Goal: Information Seeking & Learning: Learn about a topic

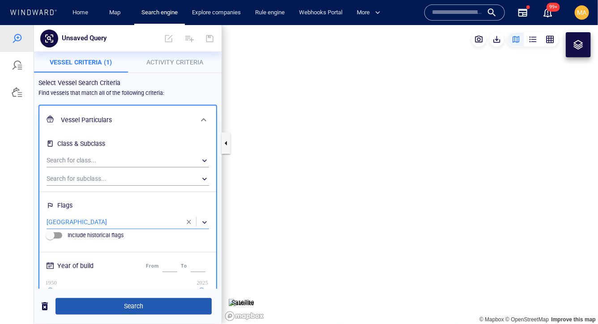
scroll to position [77, 0]
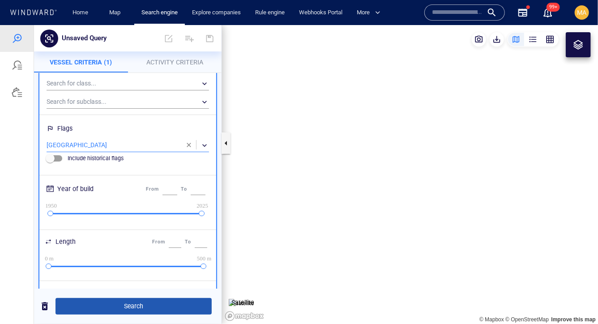
click at [137, 305] on span "Search" at bounding box center [134, 305] width 142 height 11
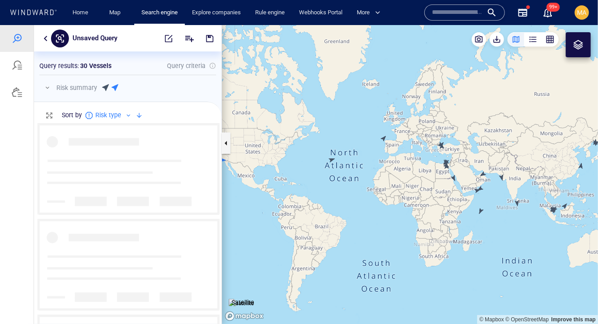
scroll to position [201, 188]
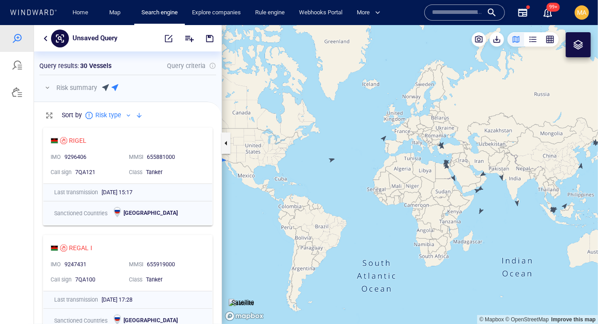
click at [107, 85] on div at bounding box center [106, 87] width 7 height 9
click at [47, 88] on button "button" at bounding box center [47, 87] width 11 height 11
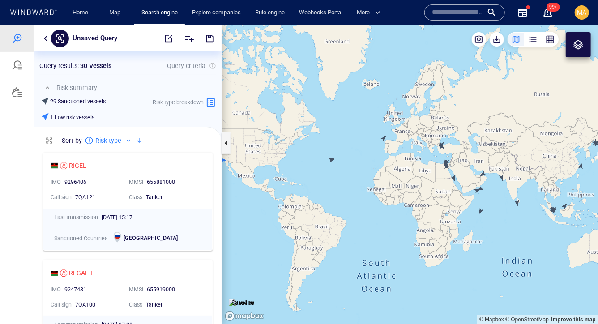
scroll to position [0, 0]
click at [141, 140] on div at bounding box center [139, 140] width 11 height 11
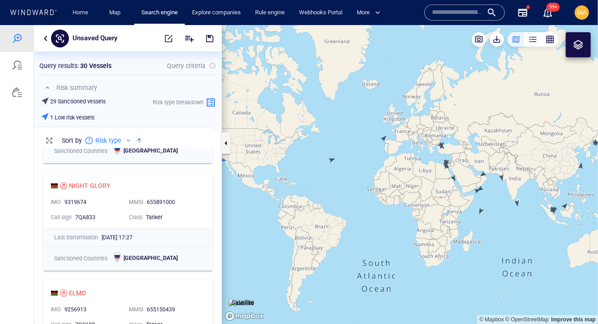
scroll to position [0, 0]
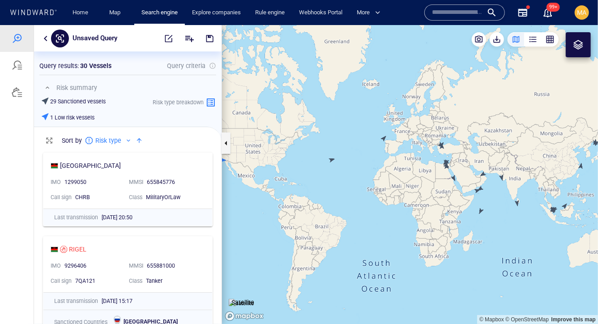
click at [45, 38] on button "button" at bounding box center [45, 38] width 11 height 11
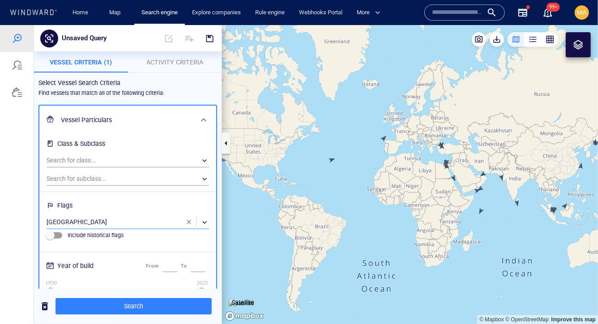
click at [81, 222] on div "​" at bounding box center [128, 221] width 162 height 13
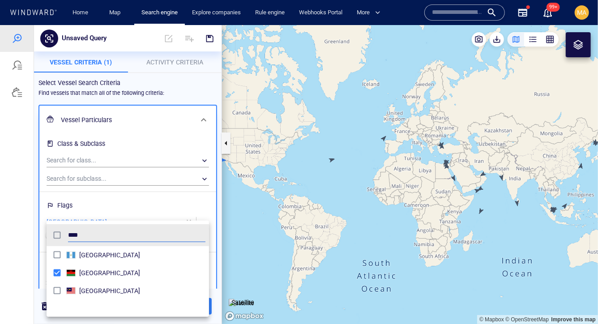
scroll to position [89, 162]
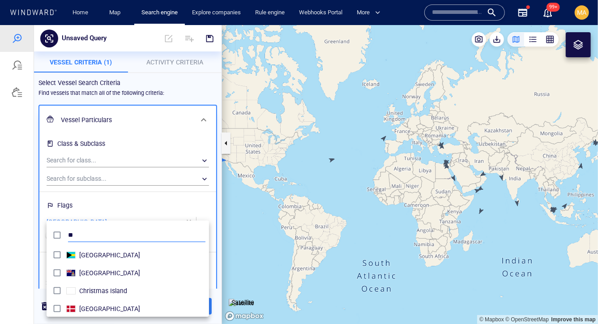
type input "*"
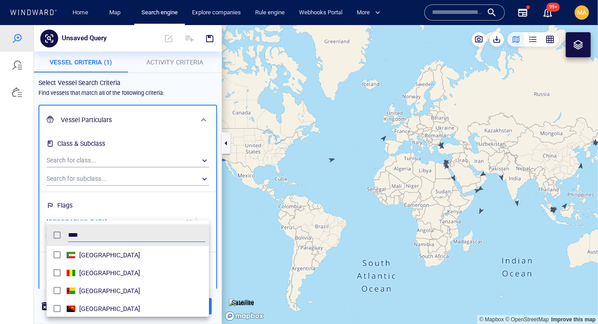
type input "****"
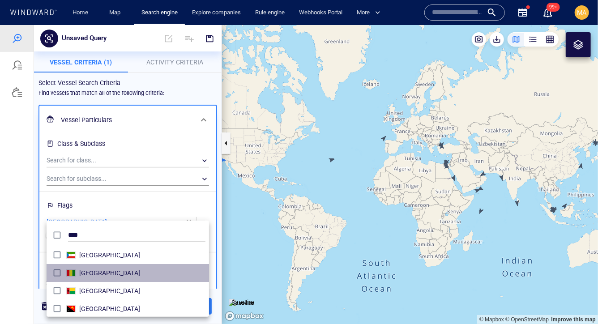
click at [94, 278] on div "Guinea" at bounding box center [142, 272] width 126 height 14
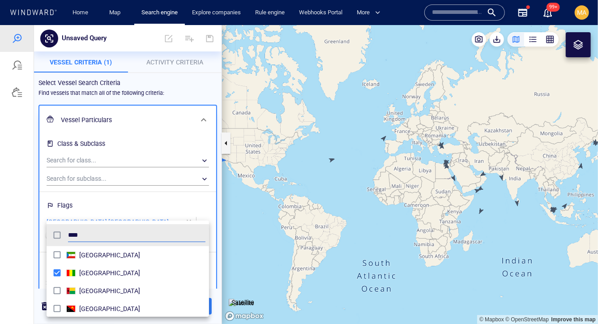
click at [116, 210] on div at bounding box center [299, 174] width 598 height 299
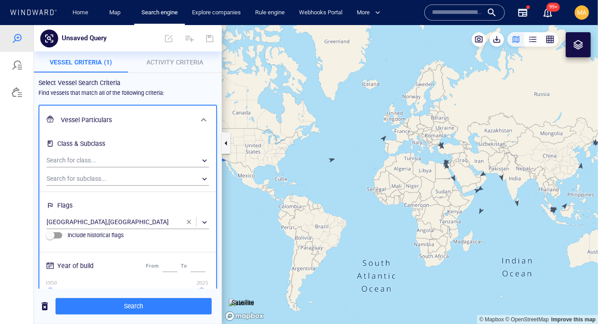
click at [111, 214] on h6 "Flags" at bounding box center [128, 206] width 162 height 17
click at [104, 221] on div "​" at bounding box center [128, 221] width 162 height 13
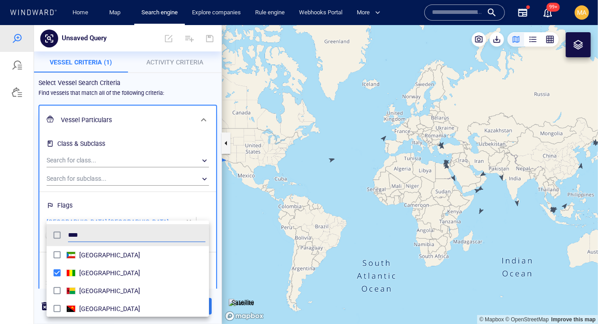
scroll to position [89, 162]
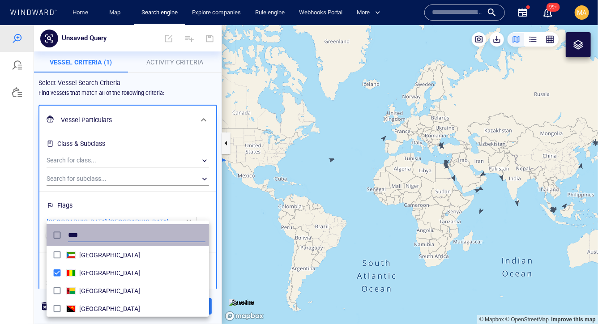
click at [52, 228] on div "****" at bounding box center [127, 234] width 159 height 17
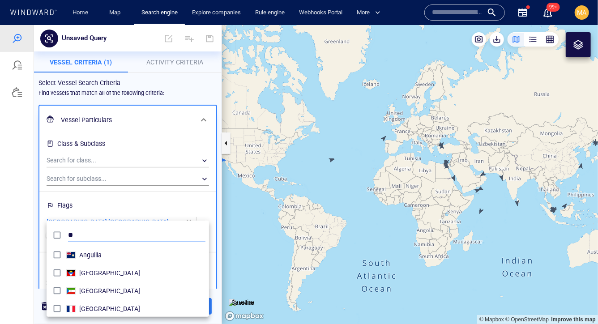
type input "*"
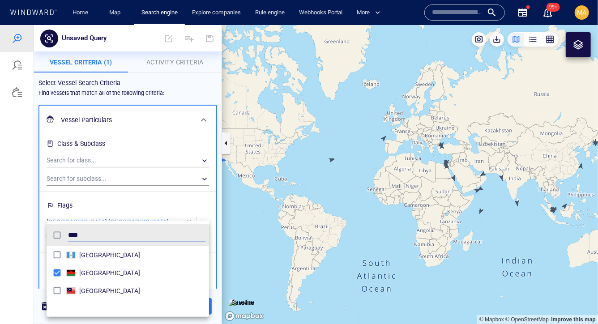
type input "****"
click at [124, 212] on div at bounding box center [299, 174] width 598 height 299
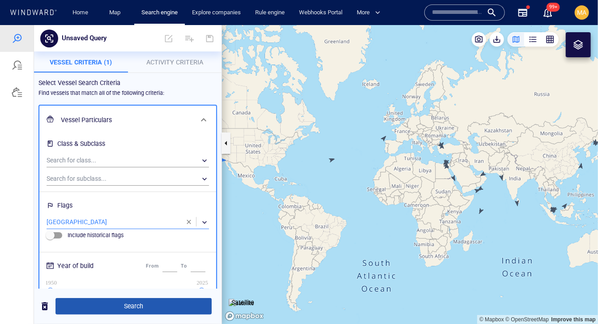
click at [103, 305] on span "Search" at bounding box center [134, 305] width 142 height 11
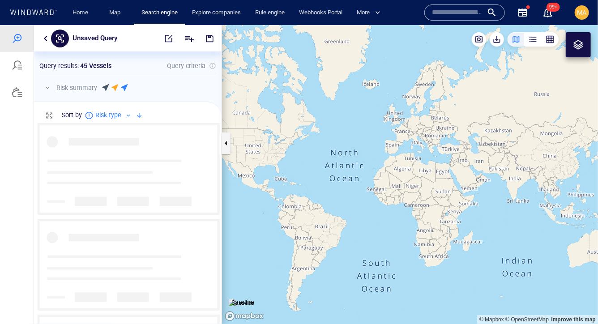
scroll to position [201, 188]
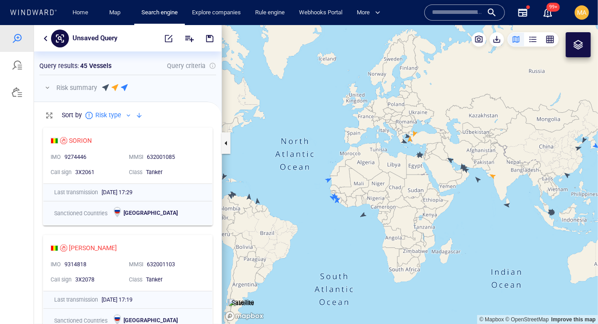
click at [69, 90] on p "Risk summary" at bounding box center [76, 87] width 41 height 11
click at [49, 87] on button "button" at bounding box center [47, 87] width 11 height 11
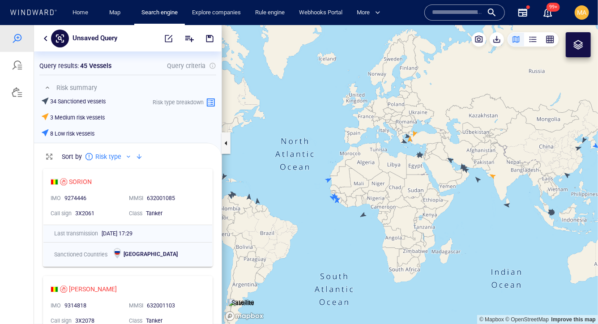
scroll to position [160, 188]
drag, startPoint x: 77, startPoint y: 102, endPoint x: 94, endPoint y: 101, distance: 17.5
click at [94, 101] on h6 "34 Sanctioned vessels" at bounding box center [78, 101] width 56 height 8
click at [140, 157] on div at bounding box center [139, 156] width 11 height 11
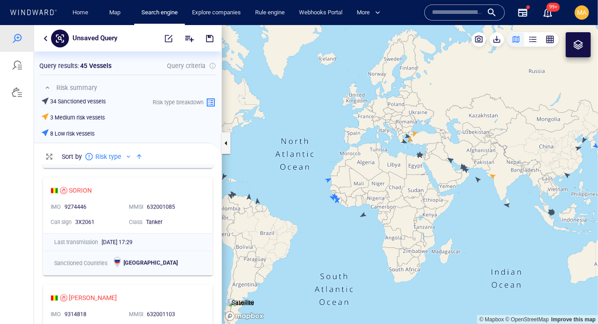
scroll to position [995, 0]
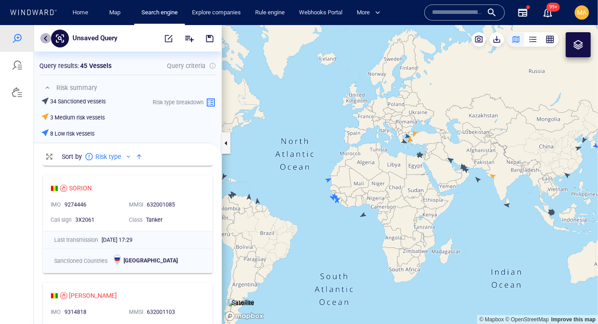
click at [44, 37] on button "button" at bounding box center [45, 38] width 11 height 11
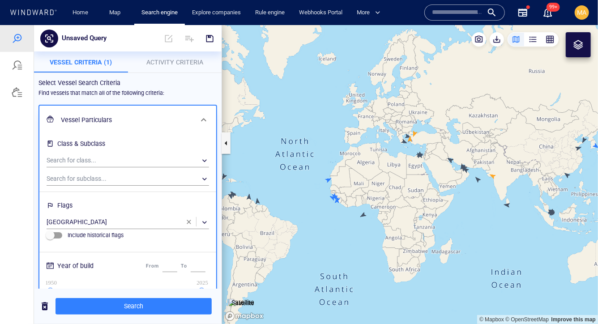
scroll to position [19, 0]
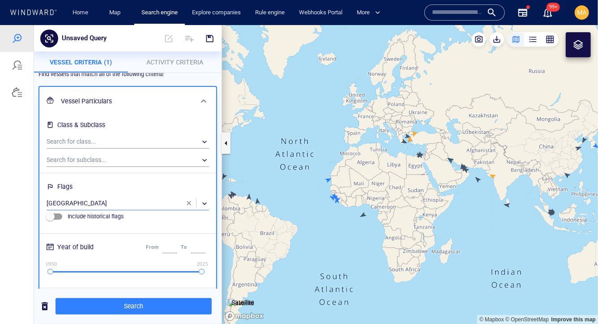
click at [120, 198] on div "​" at bounding box center [128, 202] width 162 height 13
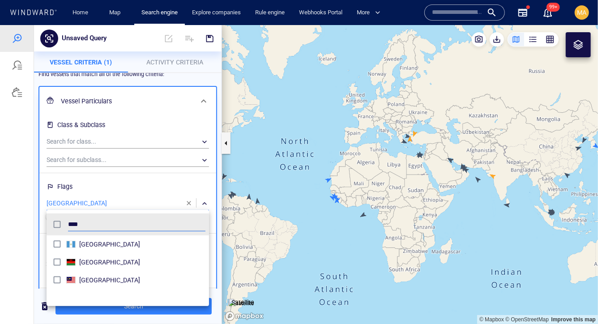
scroll to position [89, 162]
click at [191, 203] on div at bounding box center [299, 174] width 598 height 299
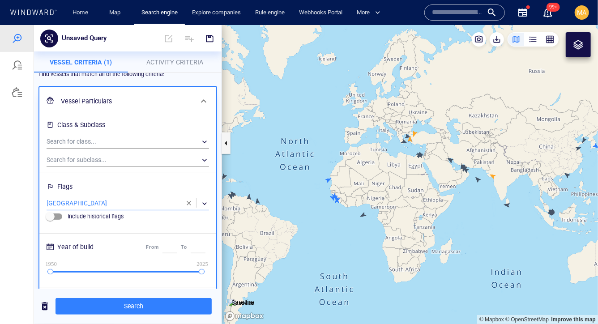
click at [188, 202] on span "button" at bounding box center [188, 202] width 7 height 7
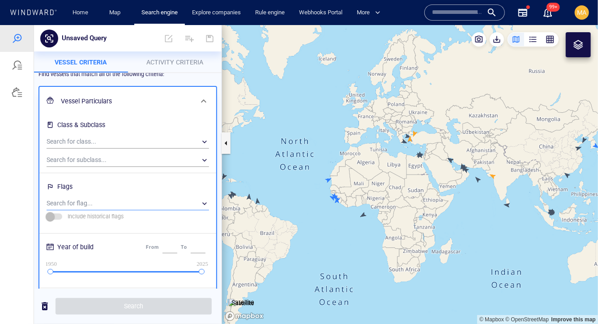
click at [168, 198] on div "​" at bounding box center [128, 202] width 162 height 13
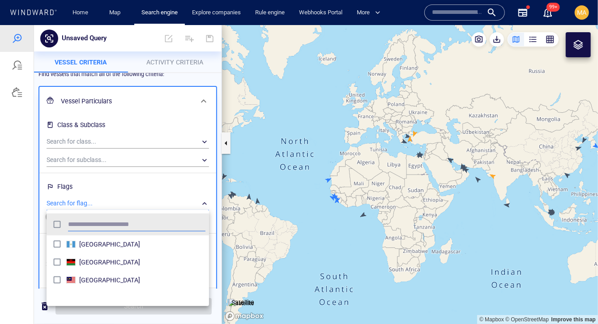
scroll to position [89, 162]
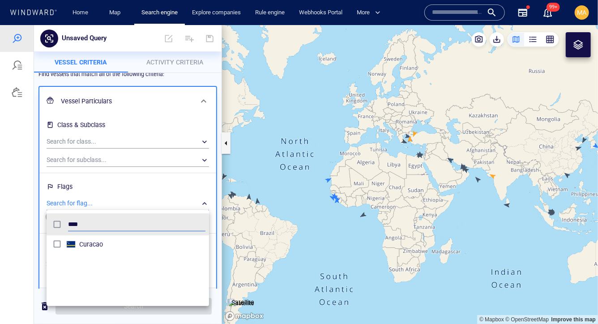
type input "****"
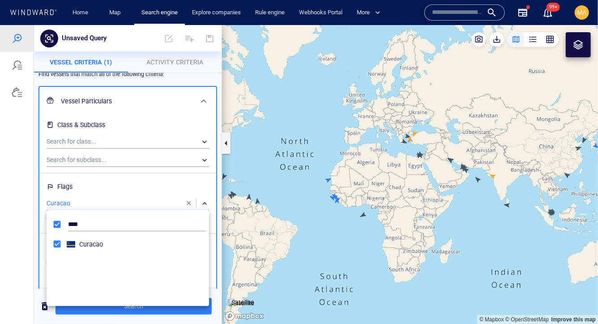
click at [150, 184] on div at bounding box center [299, 174] width 598 height 299
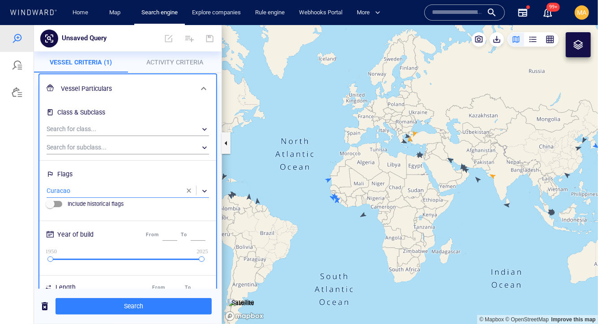
scroll to position [33, 0]
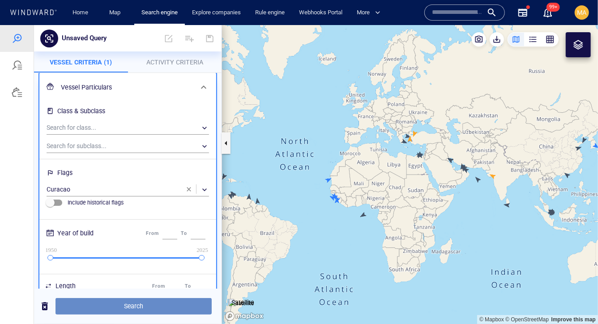
click at [119, 305] on span "Search" at bounding box center [134, 305] width 142 height 11
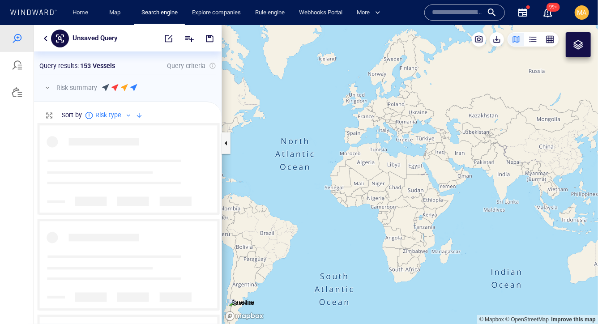
scroll to position [201, 188]
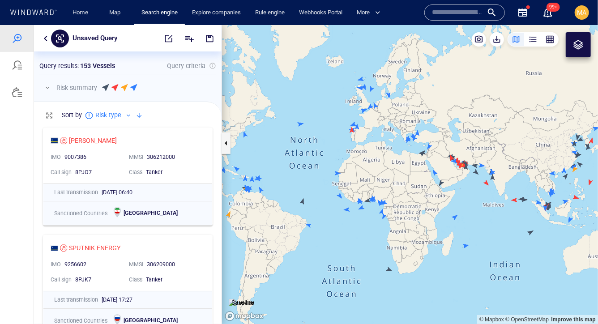
click at [68, 85] on p "Risk summary" at bounding box center [76, 87] width 41 height 11
click at [49, 89] on button "button" at bounding box center [47, 87] width 11 height 11
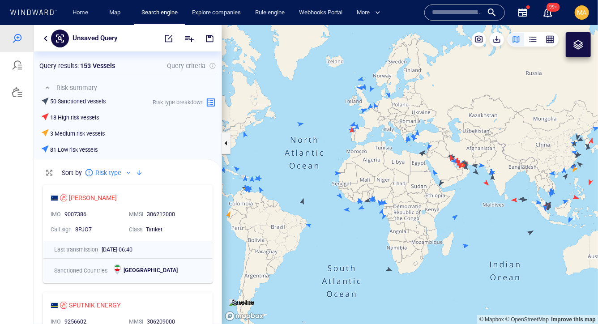
scroll to position [144, 188]
click at [98, 100] on h6 "50 Sanctioned vessels" at bounding box center [78, 101] width 56 height 8
click at [86, 114] on h6 "18 High risk vessels" at bounding box center [74, 117] width 49 height 8
click at [86, 133] on h6 "3 Medium risk vessels" at bounding box center [77, 133] width 55 height 8
click at [139, 171] on div at bounding box center [139, 172] width 11 height 11
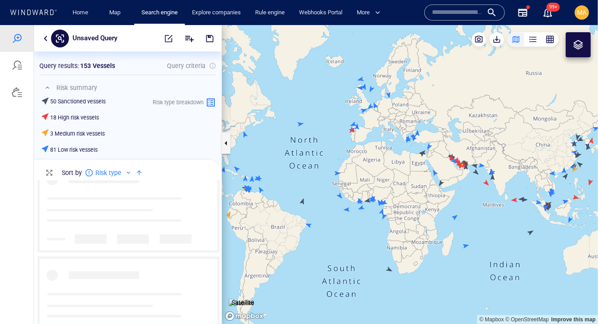
scroll to position [1452, 0]
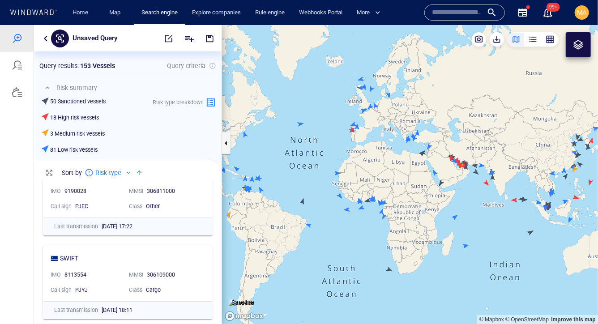
click at [48, 41] on button "button" at bounding box center [45, 38] width 11 height 11
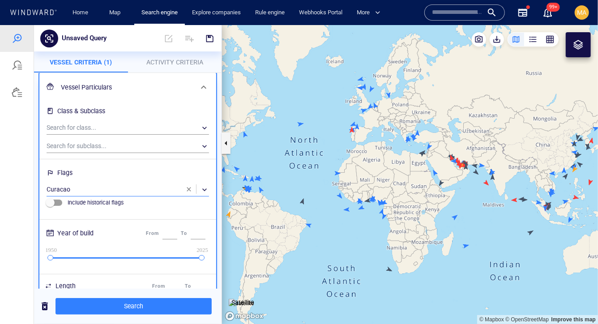
click at [77, 189] on div "​" at bounding box center [128, 189] width 162 height 13
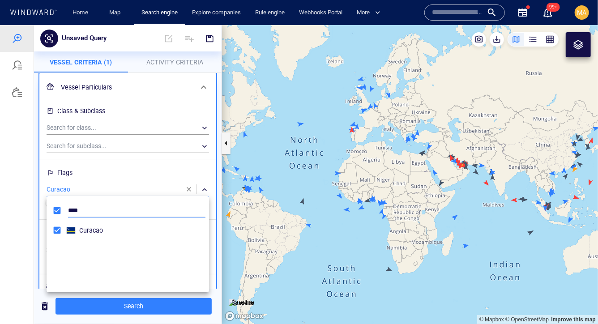
scroll to position [89, 162]
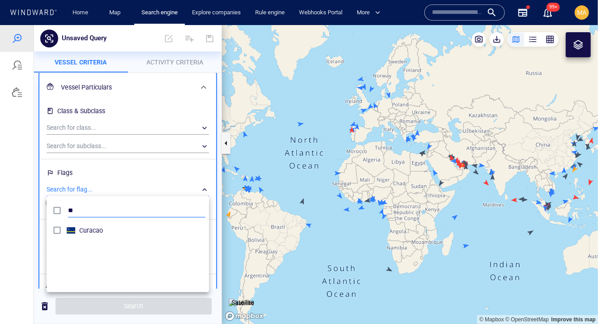
type input "*"
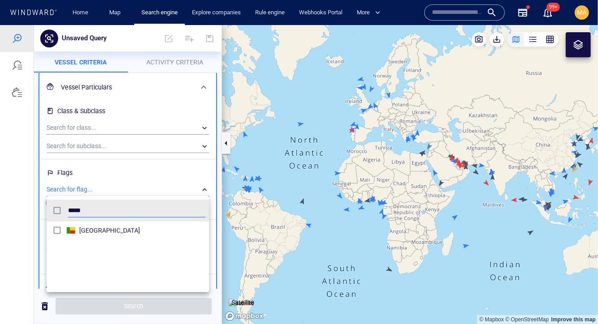
type input "*****"
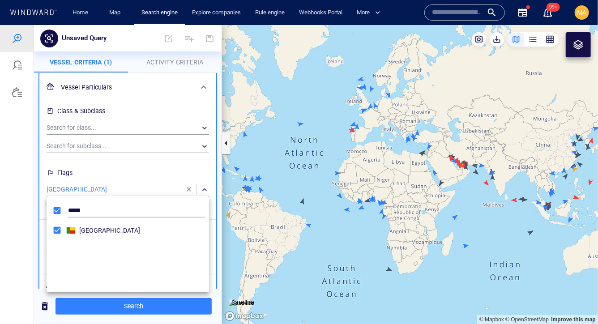
click at [129, 308] on div at bounding box center [299, 174] width 598 height 299
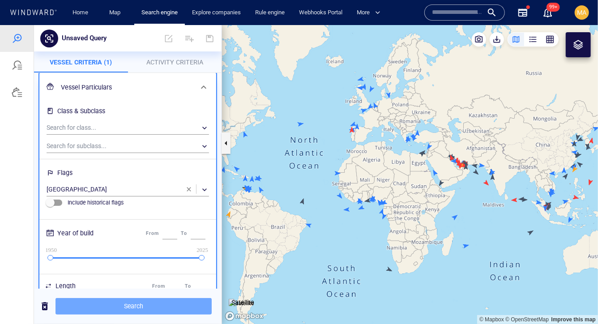
click at [129, 308] on span "Search" at bounding box center [134, 305] width 142 height 11
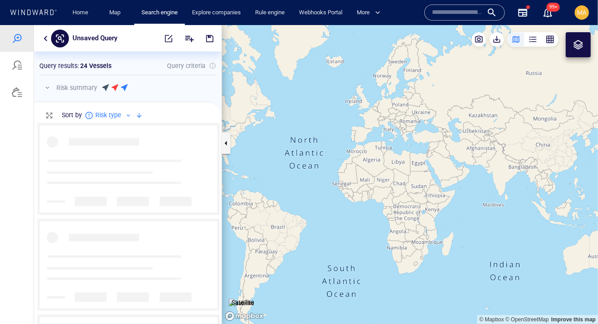
scroll to position [201, 188]
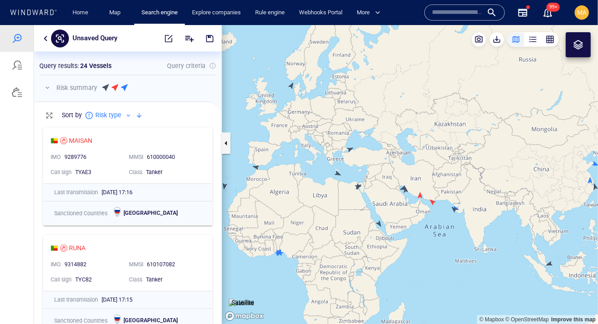
click at [49, 86] on button "button" at bounding box center [47, 87] width 11 height 11
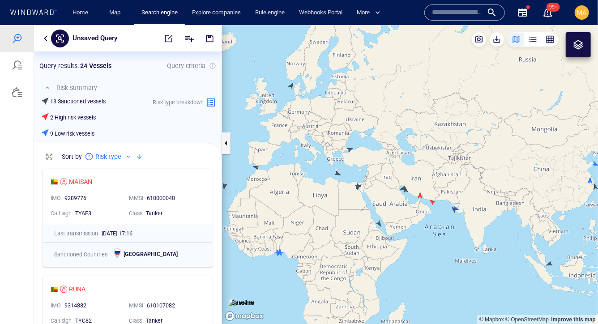
scroll to position [160, 188]
click at [139, 157] on div at bounding box center [139, 156] width 11 height 11
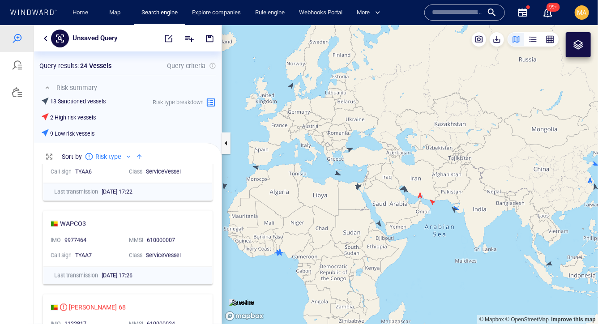
scroll to position [632, 0]
click at [41, 33] on div at bounding box center [45, 38] width 11 height 11
click at [43, 34] on button "button" at bounding box center [45, 38] width 11 height 11
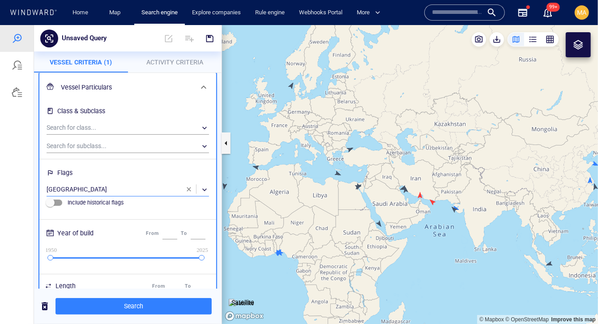
click at [76, 188] on div "​" at bounding box center [128, 189] width 162 height 13
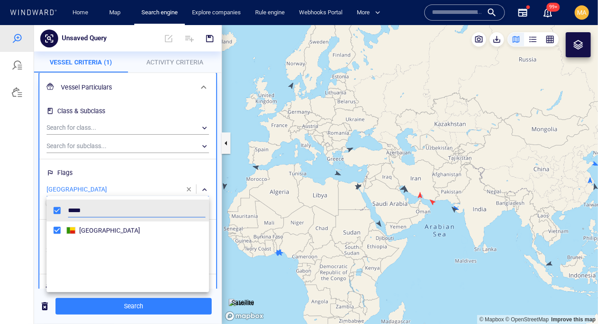
scroll to position [89, 162]
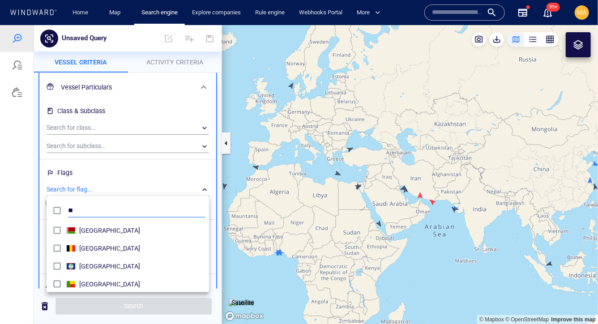
type input "*"
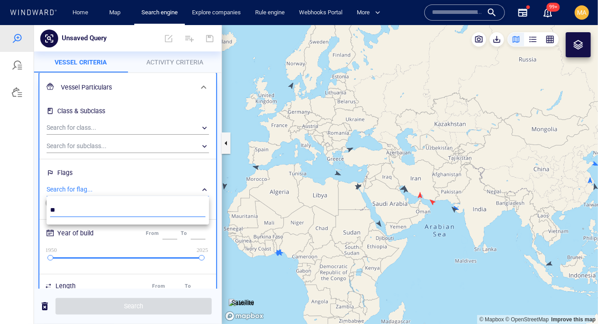
type input "*"
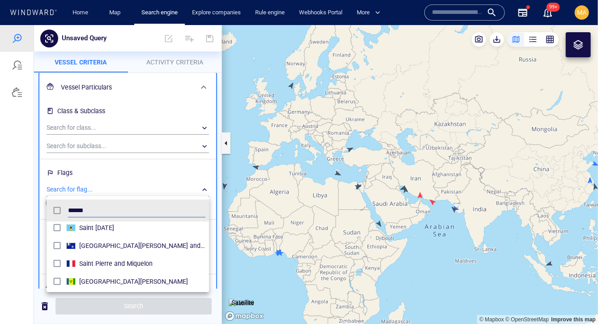
scroll to position [40, 0]
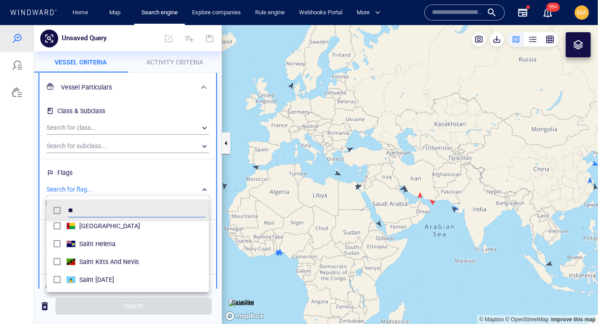
type input "*"
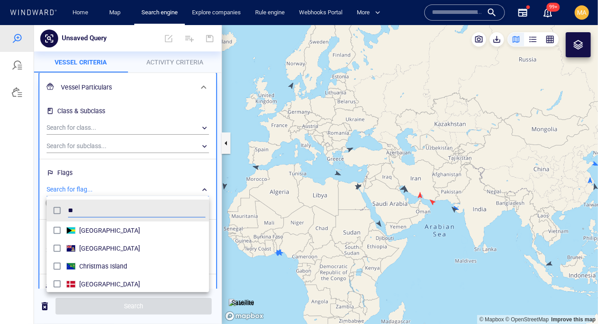
type input "*"
type input "***"
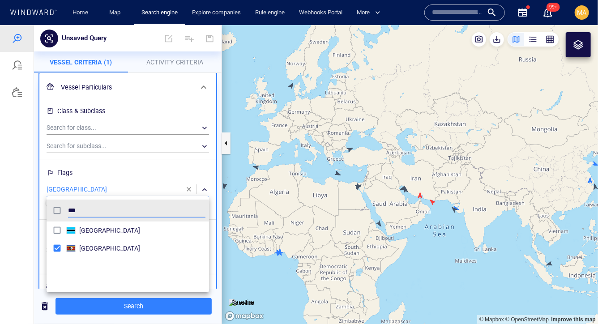
click at [133, 182] on div at bounding box center [299, 174] width 598 height 299
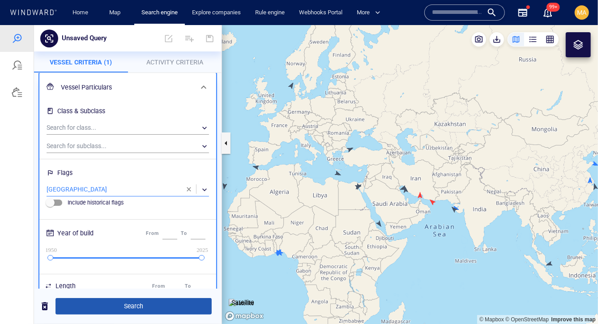
click at [125, 307] on span "Search" at bounding box center [134, 305] width 142 height 11
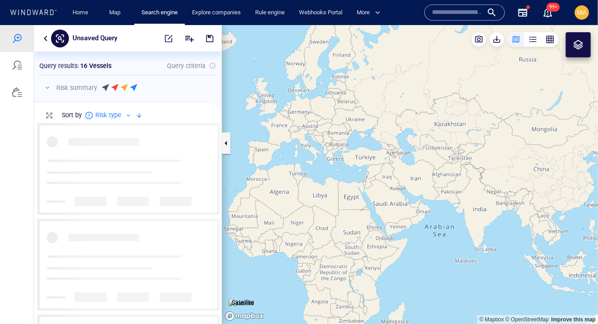
scroll to position [201, 188]
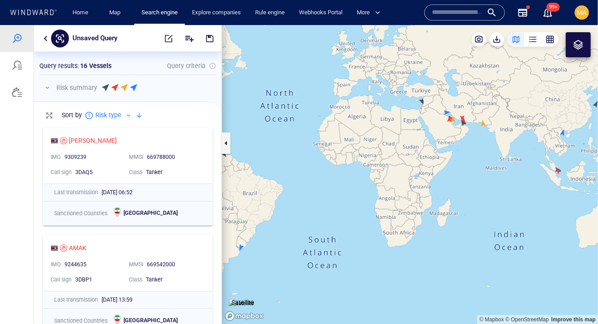
click at [70, 90] on p "Risk summary" at bounding box center [76, 87] width 41 height 11
click at [49, 85] on button "button" at bounding box center [47, 87] width 11 height 11
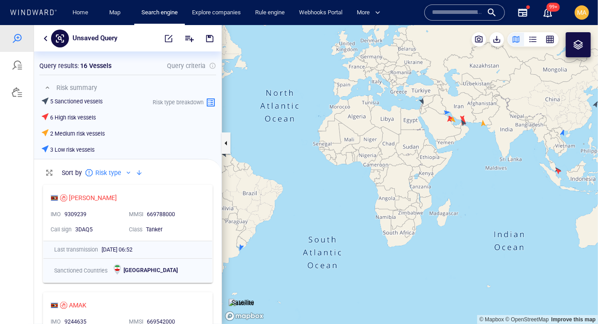
click at [139, 171] on div at bounding box center [139, 172] width 11 height 11
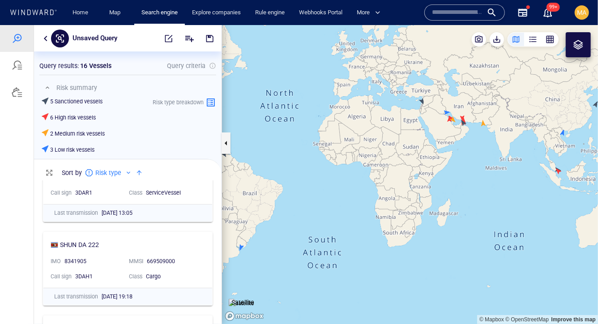
scroll to position [125, 0]
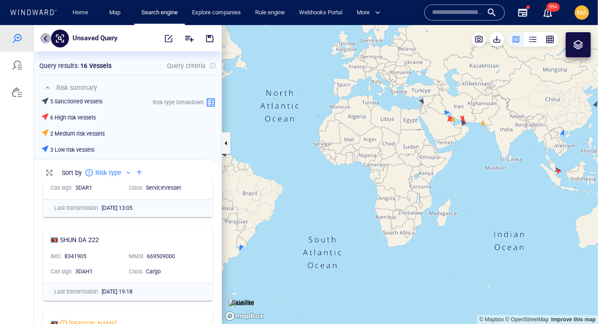
click at [46, 38] on button "button" at bounding box center [45, 38] width 11 height 11
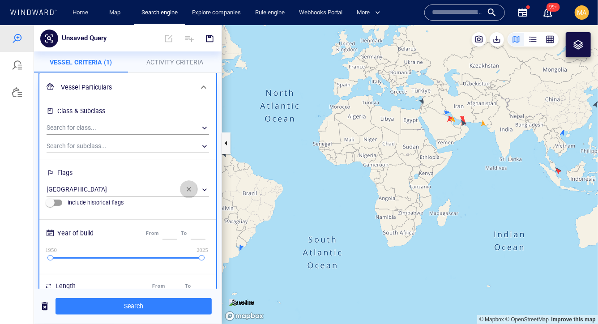
click at [189, 184] on button "button" at bounding box center [189, 189] width 18 height 18
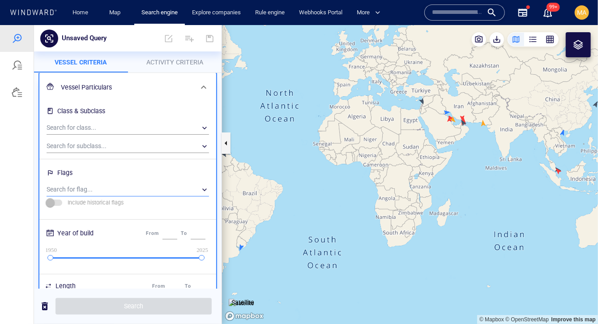
click at [149, 187] on div "​" at bounding box center [128, 189] width 162 height 13
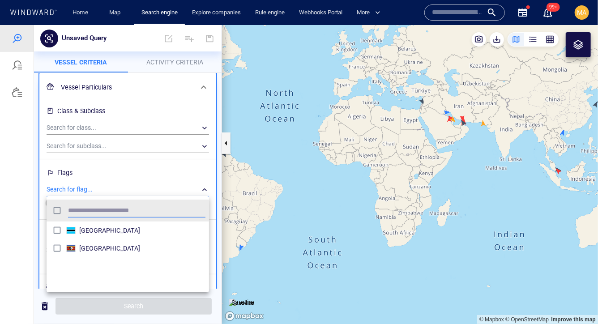
scroll to position [89, 162]
type input "*****"
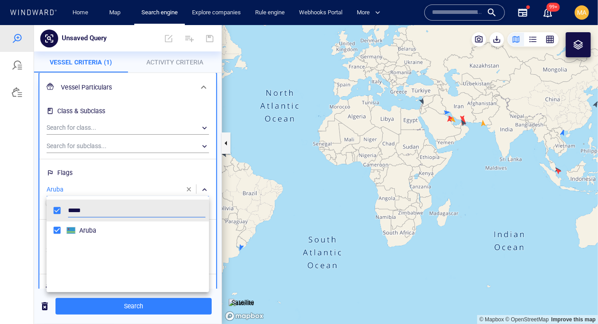
click at [98, 307] on div at bounding box center [299, 174] width 598 height 299
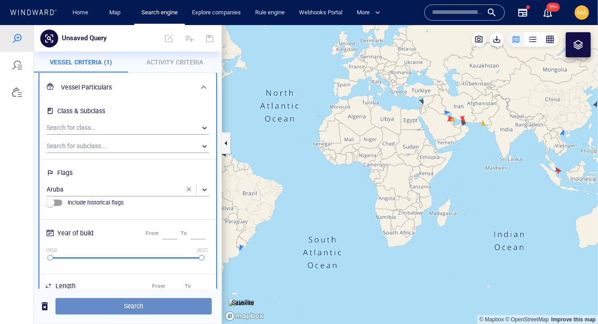
click at [128, 305] on span "Search" at bounding box center [134, 305] width 142 height 11
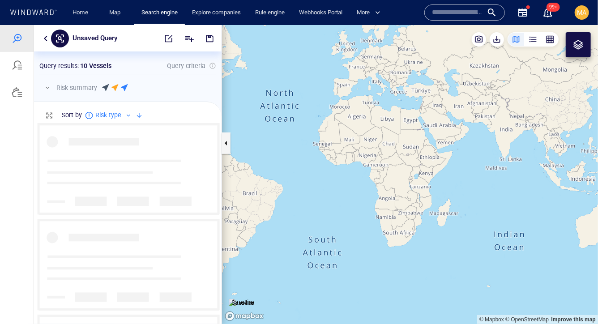
scroll to position [201, 188]
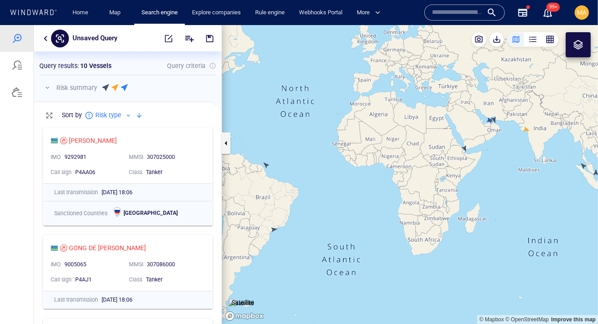
click at [60, 89] on p "Risk summary" at bounding box center [76, 87] width 41 height 11
click at [47, 87] on span "button" at bounding box center [47, 87] width 0 height 7
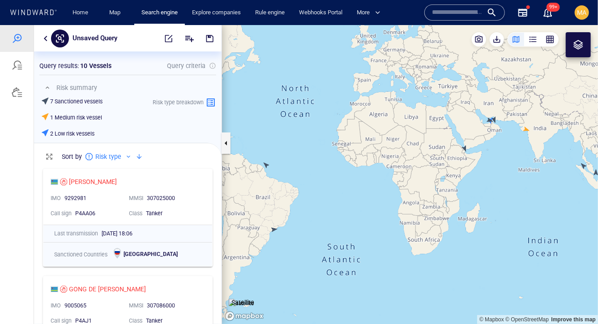
scroll to position [160, 188]
click at [139, 153] on div at bounding box center [139, 156] width 11 height 11
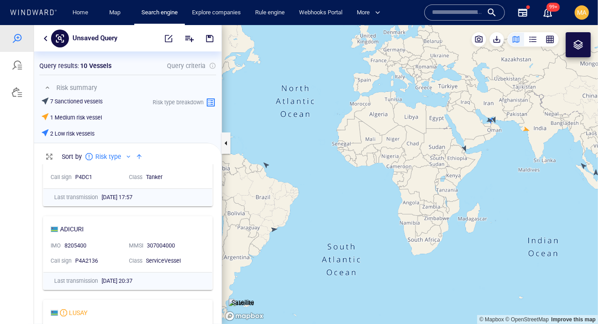
scroll to position [33, 0]
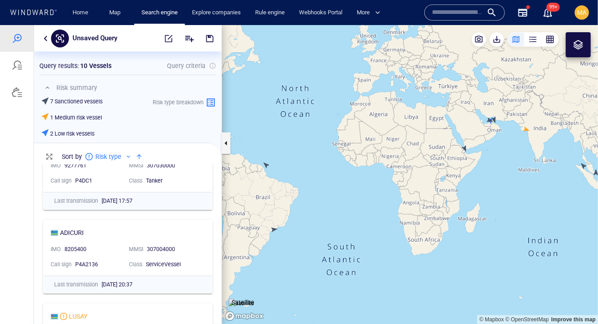
click at [44, 36] on button "button" at bounding box center [45, 38] width 11 height 11
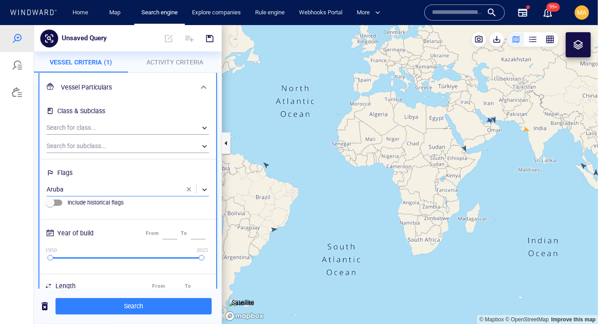
click at [74, 186] on div "​" at bounding box center [128, 189] width 162 height 13
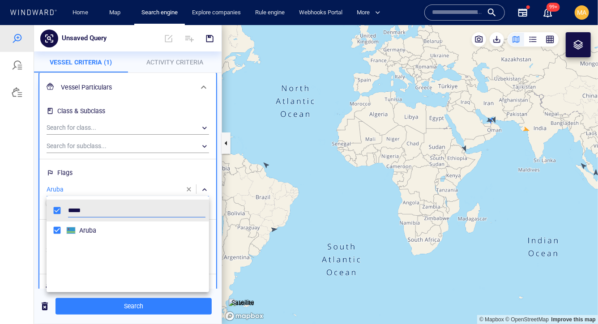
scroll to position [89, 162]
click at [190, 188] on div at bounding box center [299, 174] width 598 height 299
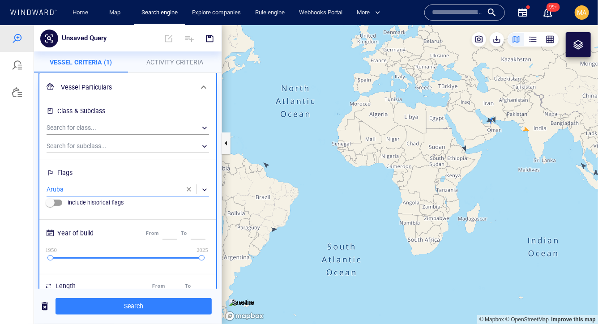
click at [189, 188] on span "button" at bounding box center [188, 188] width 7 height 7
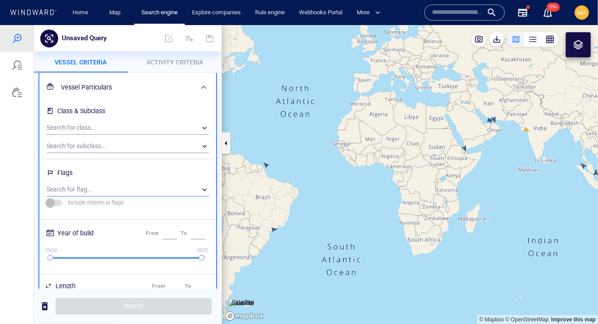
click at [121, 186] on div "​" at bounding box center [128, 189] width 162 height 13
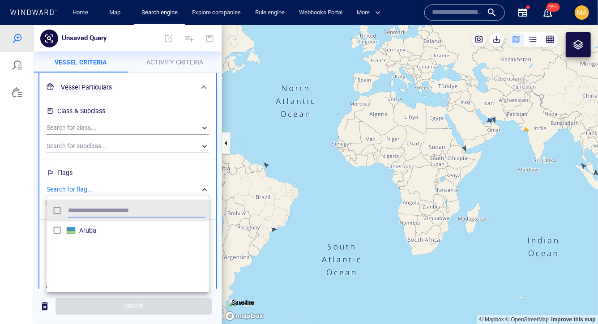
scroll to position [89, 162]
type input "****"
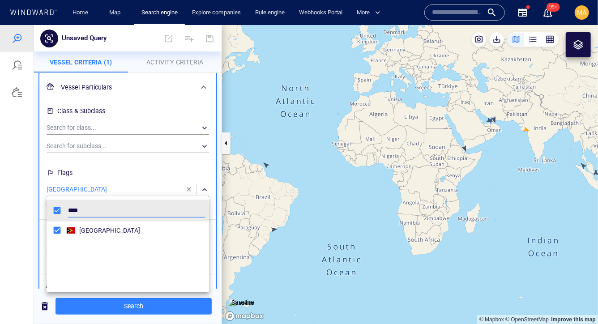
click at [120, 307] on div at bounding box center [299, 174] width 598 height 299
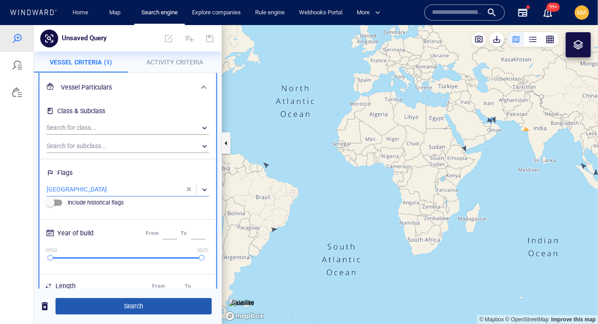
click at [128, 309] on span "Search" at bounding box center [134, 305] width 142 height 11
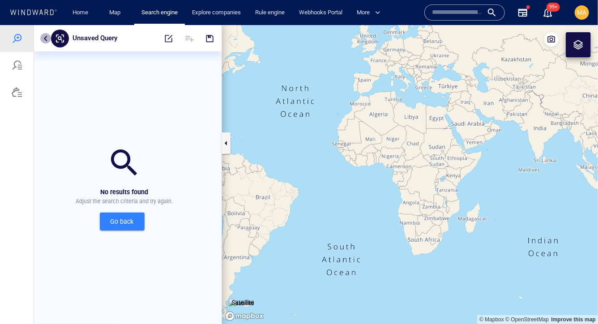
click at [43, 36] on button "button" at bounding box center [45, 38] width 11 height 11
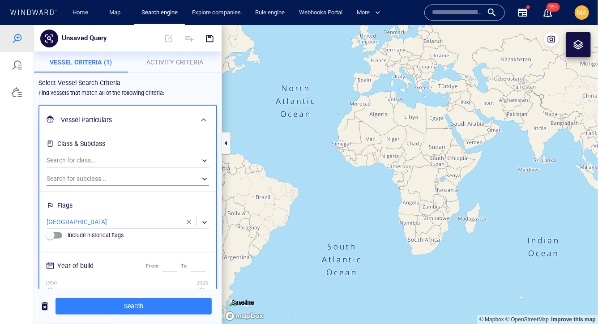
click at [80, 215] on div "​" at bounding box center [128, 221] width 162 height 13
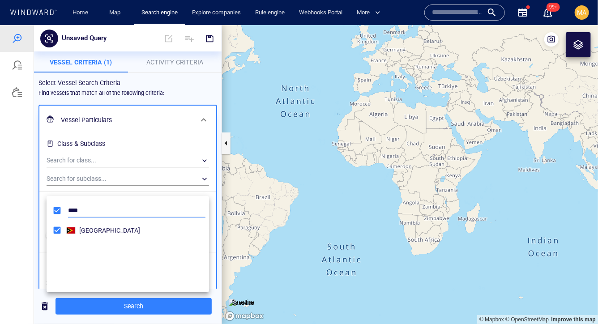
scroll to position [89, 162]
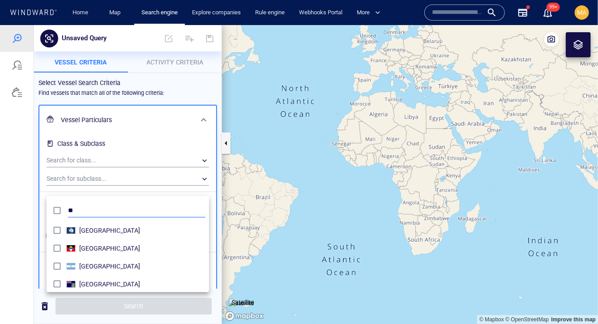
type input "*"
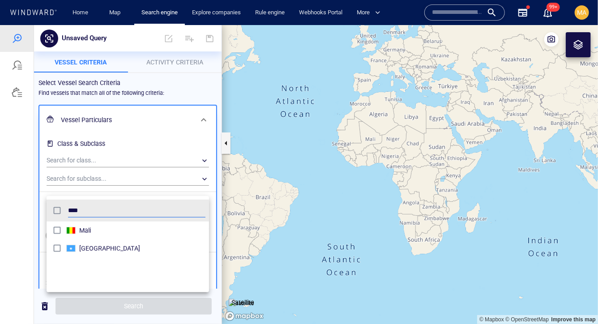
type input "****"
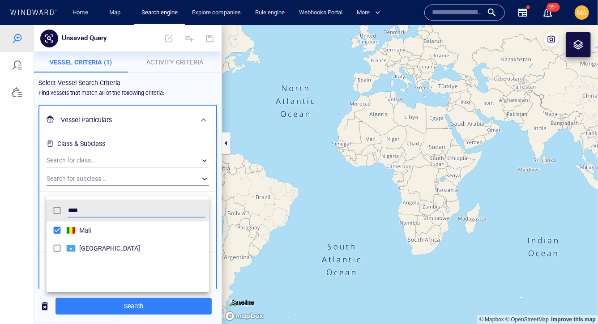
click at [111, 302] on div at bounding box center [299, 174] width 598 height 299
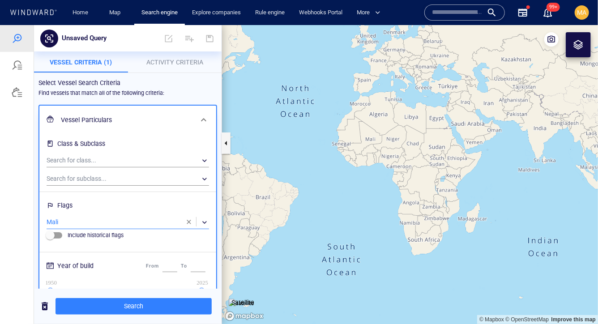
click at [111, 302] on span "Search" at bounding box center [134, 305] width 142 height 11
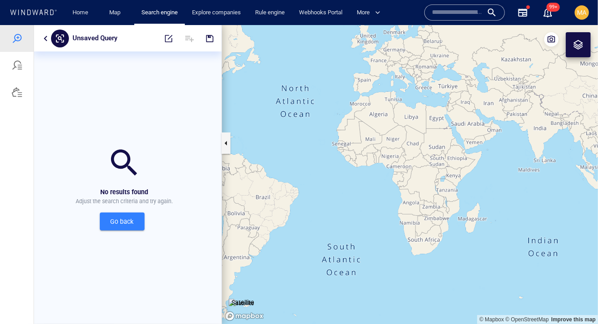
click at [45, 34] on button "button" at bounding box center [45, 38] width 11 height 11
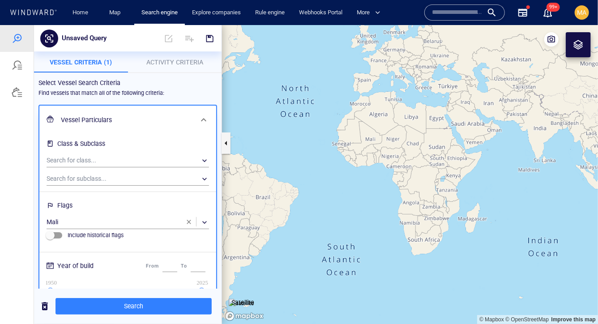
click at [188, 218] on span "button" at bounding box center [188, 221] width 7 height 7
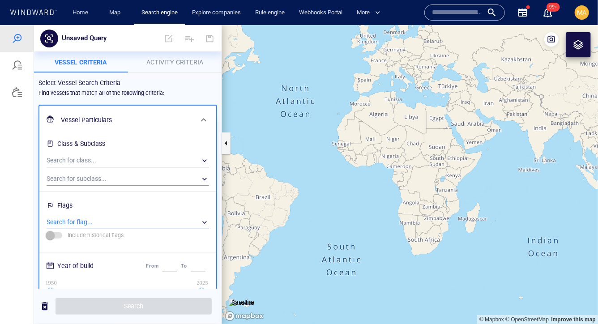
click at [145, 215] on div "​" at bounding box center [128, 221] width 162 height 13
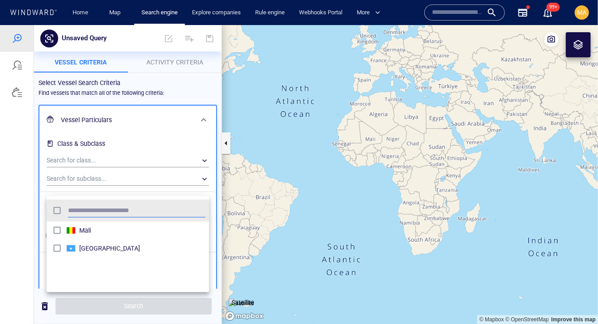
scroll to position [89, 162]
type input "*****"
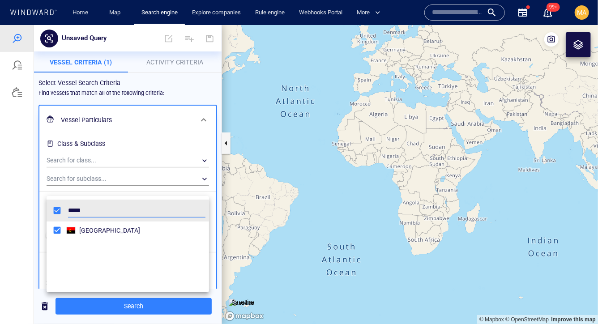
click at [159, 310] on div at bounding box center [299, 174] width 598 height 299
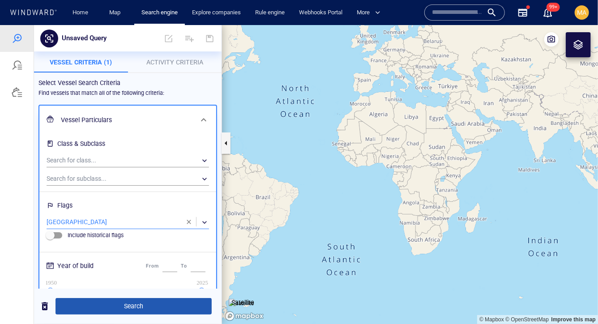
click at [138, 303] on span "Search" at bounding box center [134, 305] width 142 height 11
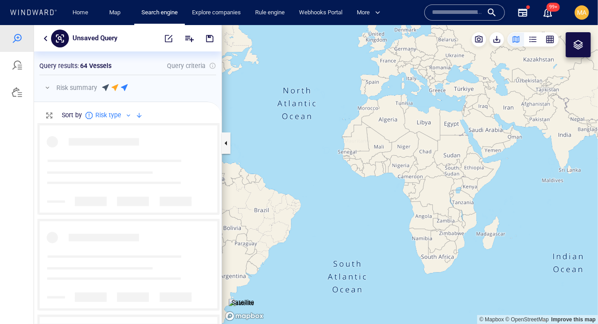
scroll to position [201, 188]
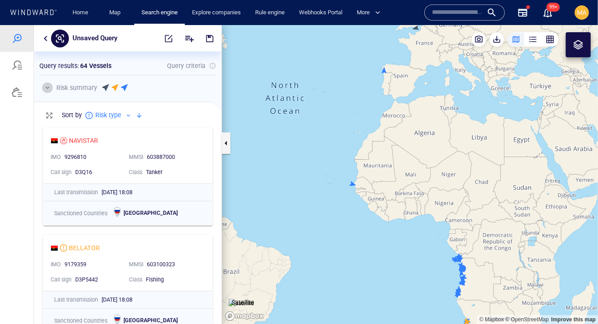
click at [49, 87] on button "button" at bounding box center [47, 87] width 11 height 11
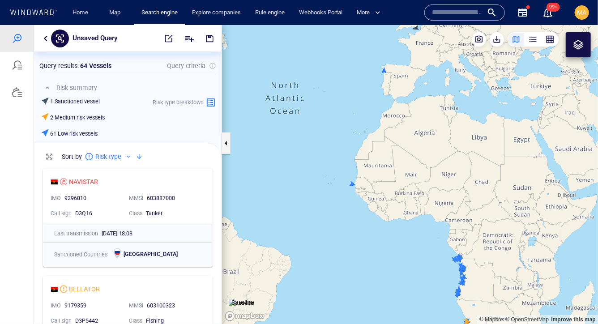
click at [136, 156] on div at bounding box center [139, 156] width 11 height 11
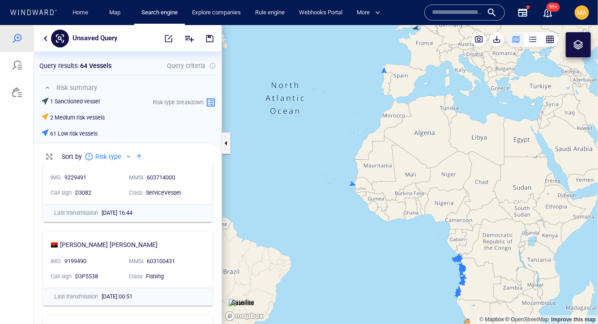
scroll to position [189, 0]
click at [47, 38] on button "button" at bounding box center [45, 38] width 11 height 11
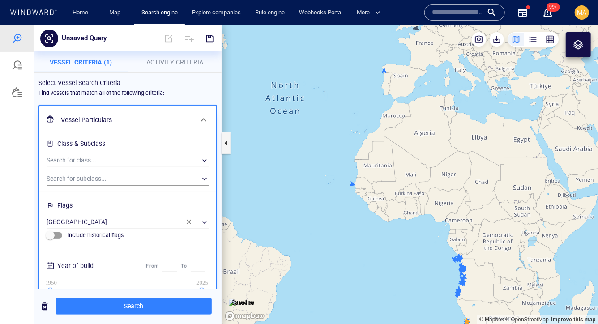
click at [190, 218] on span "button" at bounding box center [188, 221] width 7 height 7
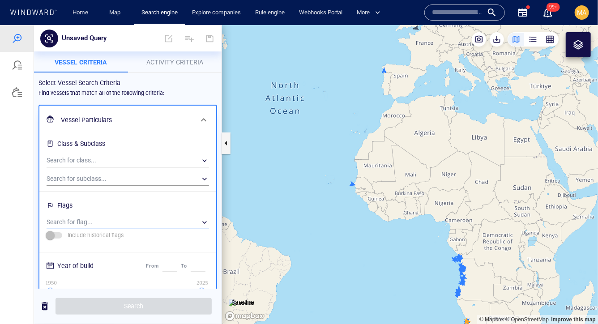
click at [162, 215] on div "​" at bounding box center [128, 221] width 162 height 13
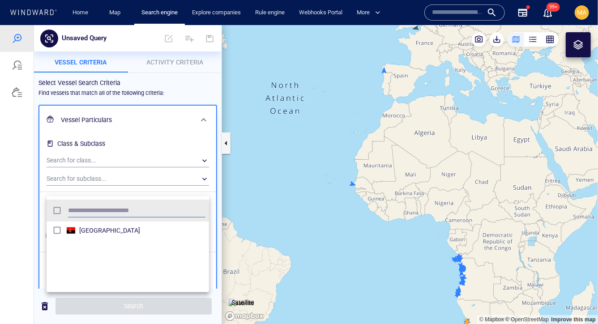
scroll to position [89, 162]
type input "***"
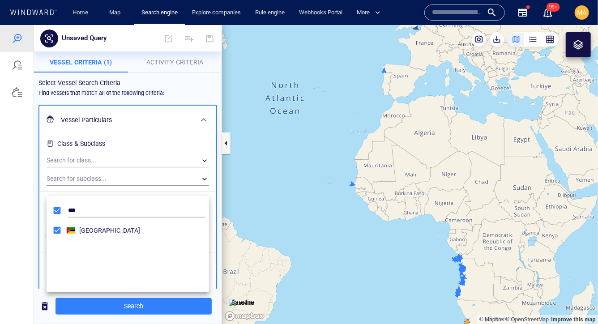
click at [121, 306] on div at bounding box center [299, 174] width 598 height 299
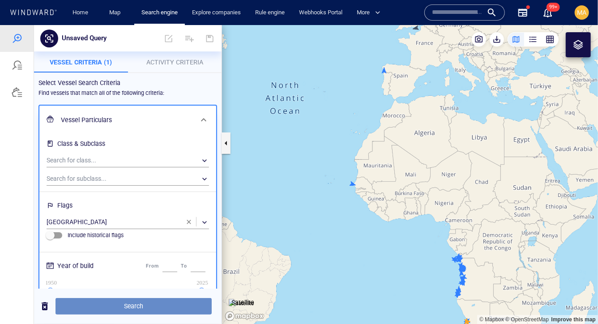
click at [132, 304] on span "Search" at bounding box center [134, 305] width 142 height 11
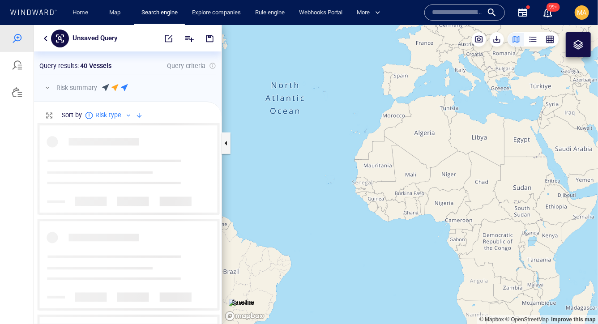
scroll to position [201, 188]
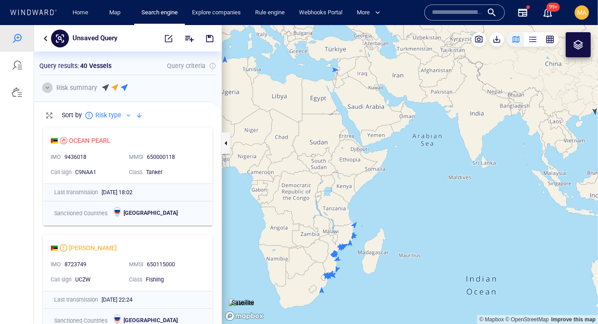
click at [48, 86] on button "button" at bounding box center [47, 87] width 11 height 11
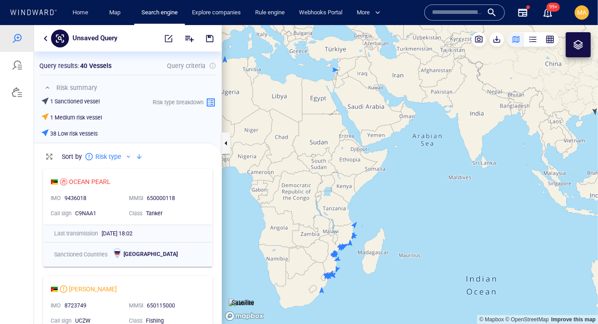
click at [141, 154] on div at bounding box center [139, 156] width 11 height 11
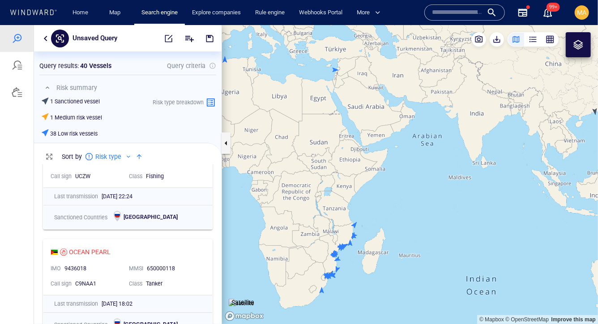
scroll to position [3235, 0]
